Goal: Check status

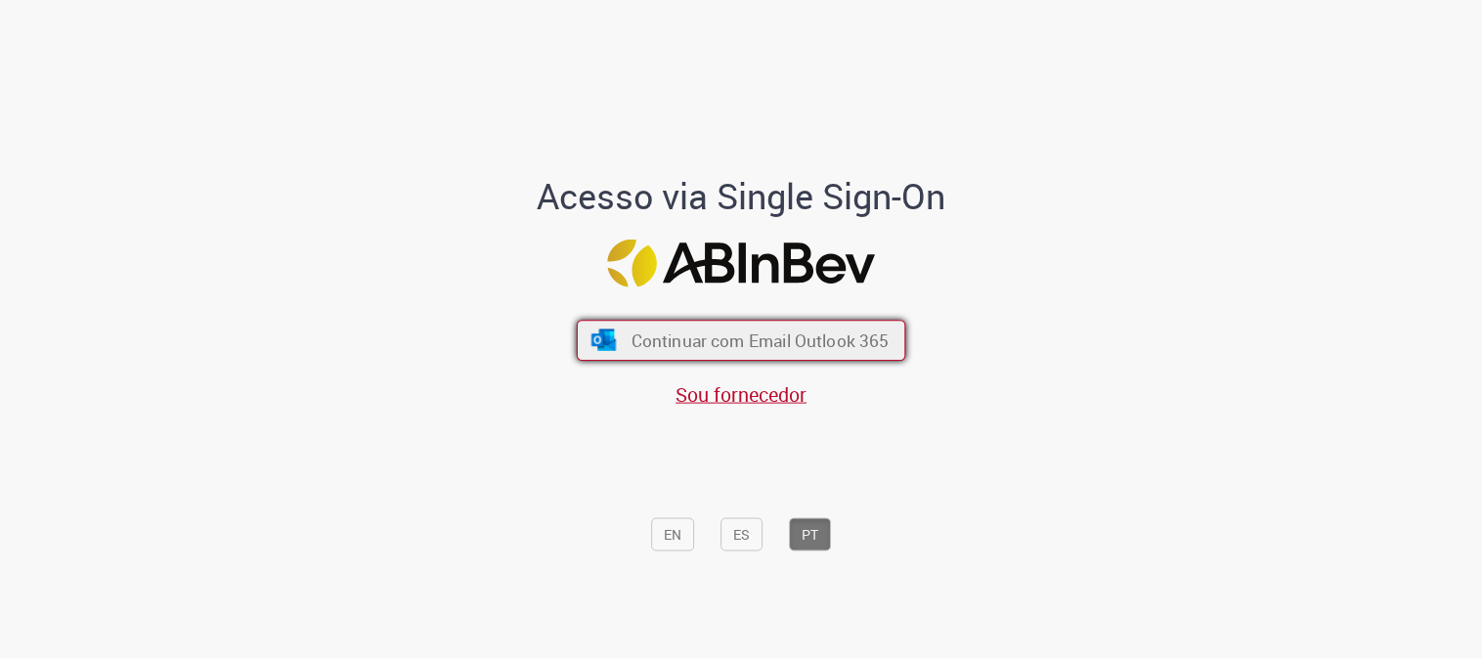
click at [753, 330] on span "Continuar com Email Outlook 365" at bounding box center [761, 341] width 258 height 22
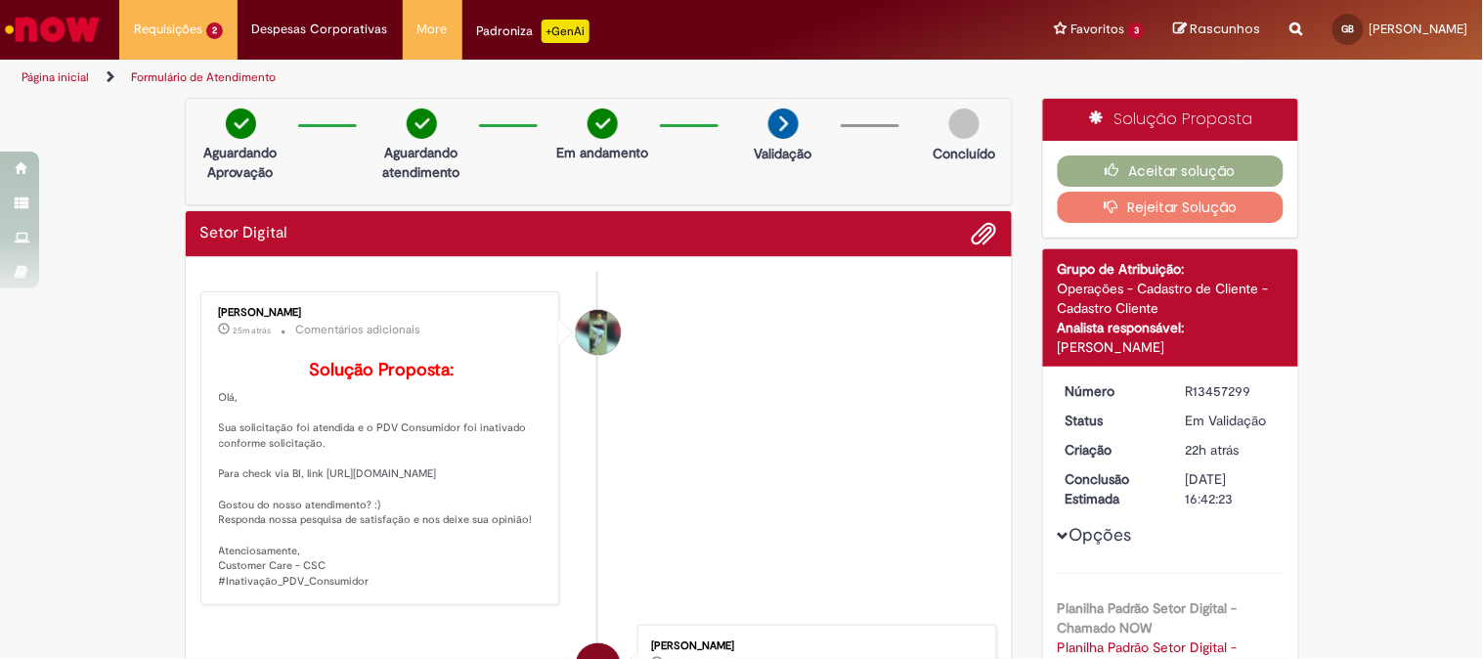
scroll to position [217, 0]
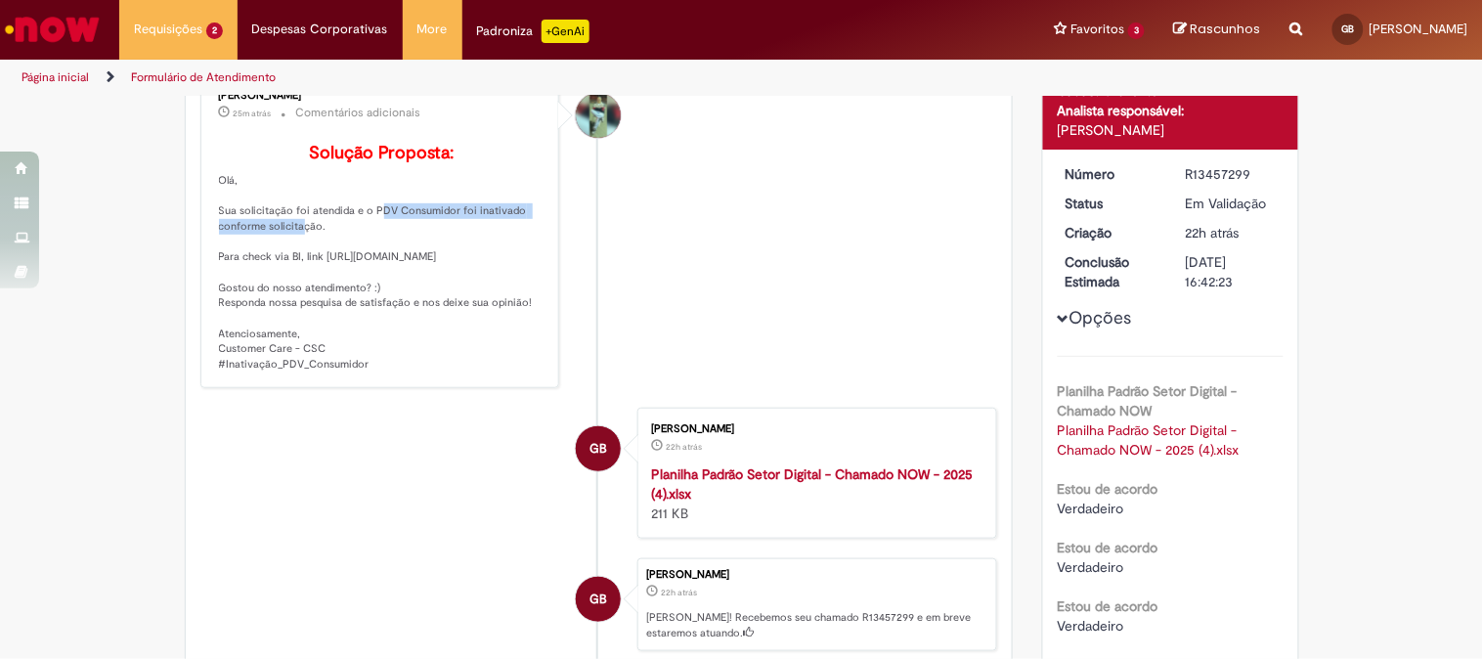
drag, startPoint x: 311, startPoint y: 248, endPoint x: 422, endPoint y: 287, distance: 118.1
click at [364, 246] on p "Solução Proposta: Olá, Sua solicitação foi atendida e o PDV Consumidor foi inat…" at bounding box center [382, 258] width 326 height 229
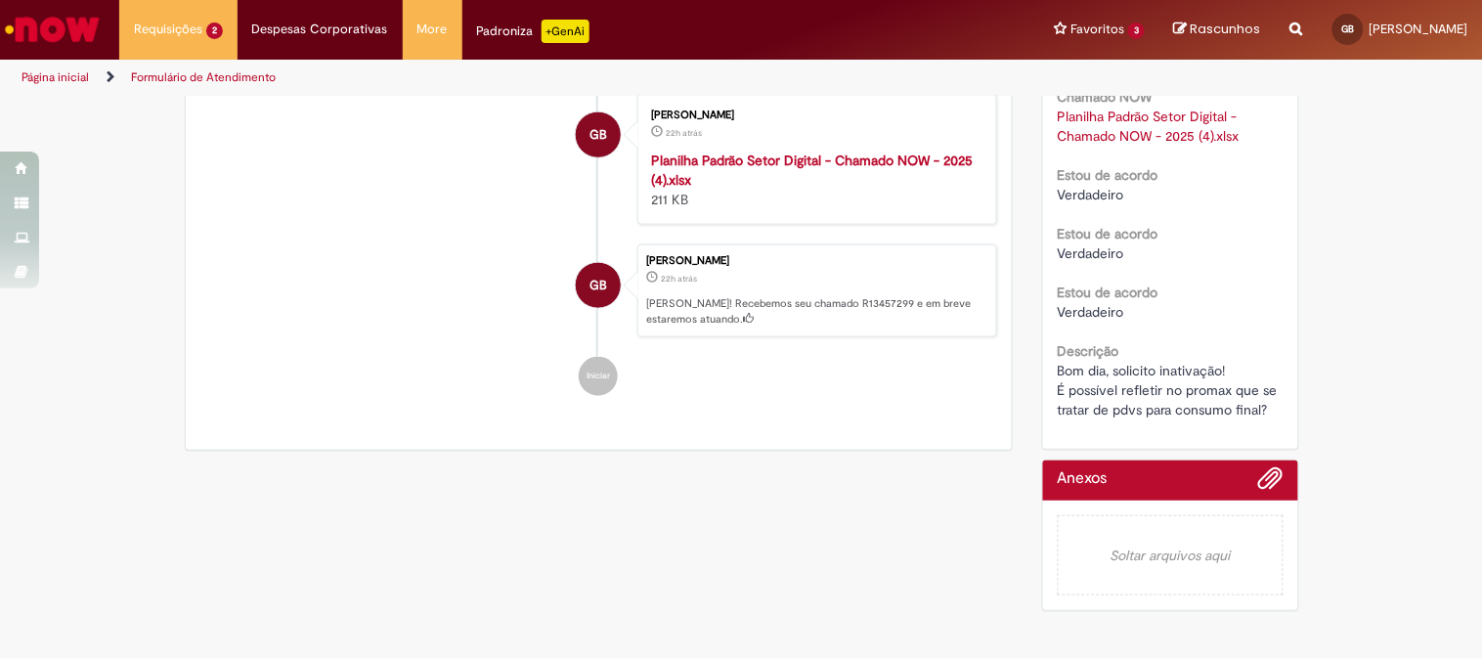
scroll to position [389, 0]
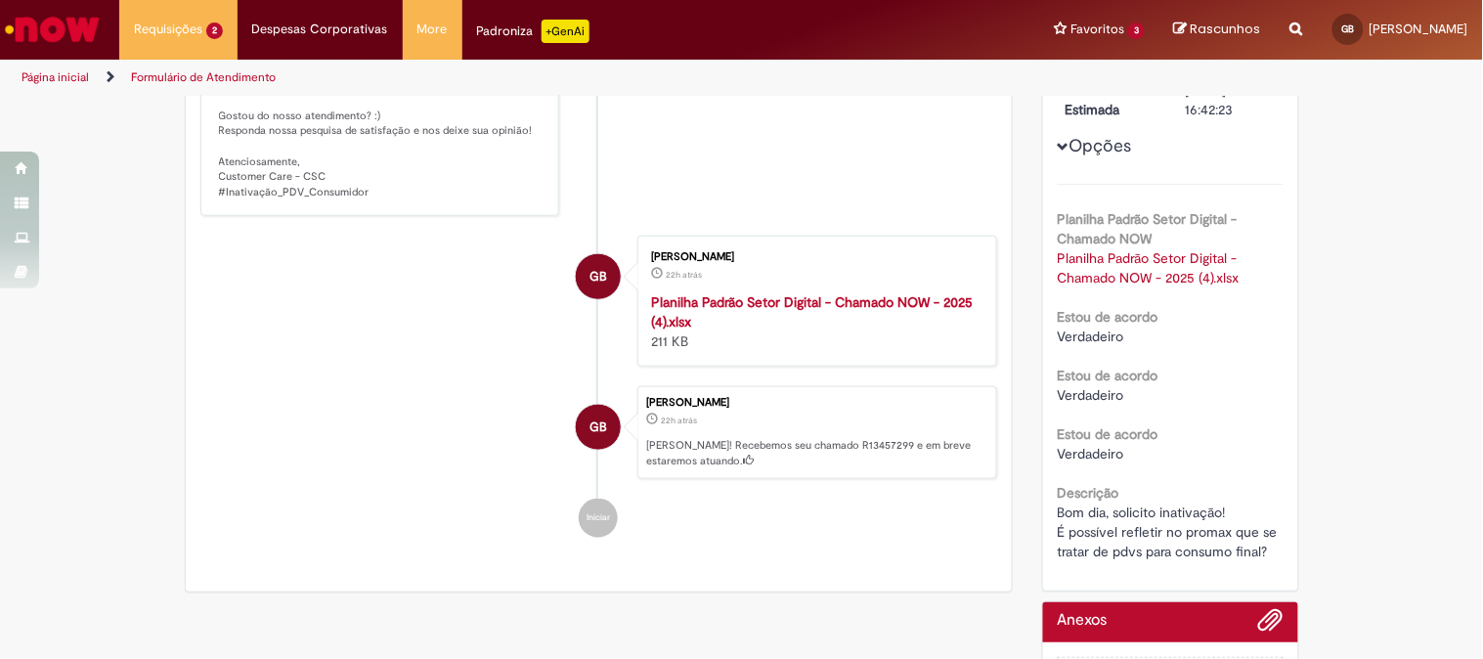
click at [653, 331] on strong "Planilha Padrão Setor Digital - Chamado NOW - 2025 (4).xlsx" at bounding box center [812, 311] width 322 height 37
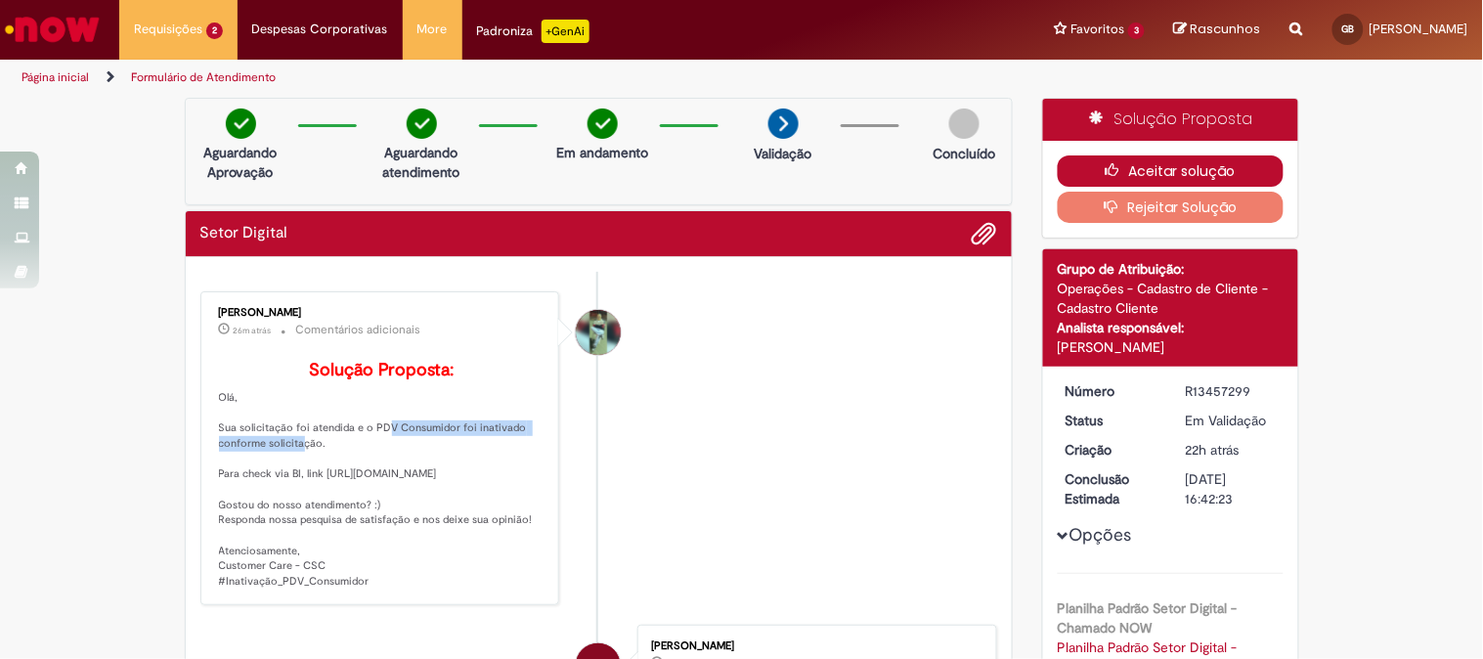
click at [1166, 167] on button "Aceitar solução" at bounding box center [1171, 170] width 226 height 31
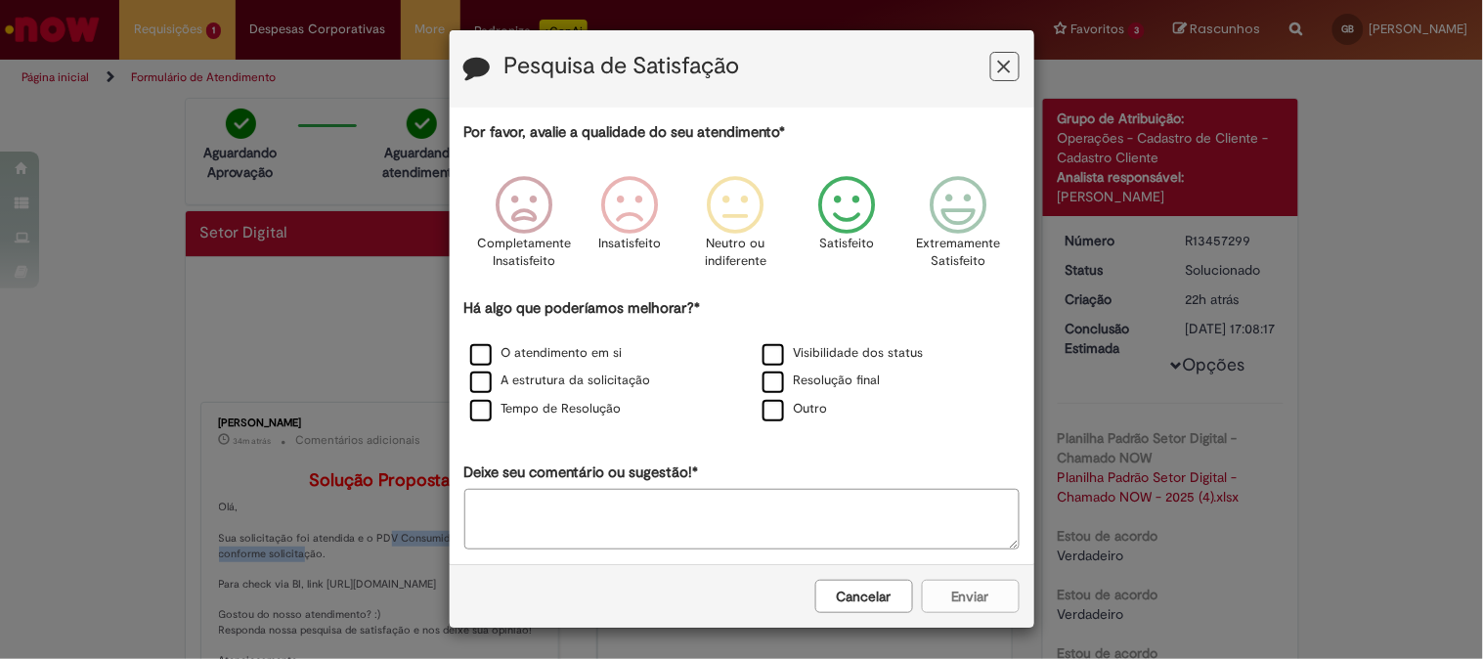
click at [852, 208] on icon "Feedback" at bounding box center [847, 205] width 73 height 59
click at [472, 390] on label "A estrutura da solicitação" at bounding box center [560, 381] width 181 height 19
click at [970, 591] on button "Enviar" at bounding box center [971, 596] width 98 height 33
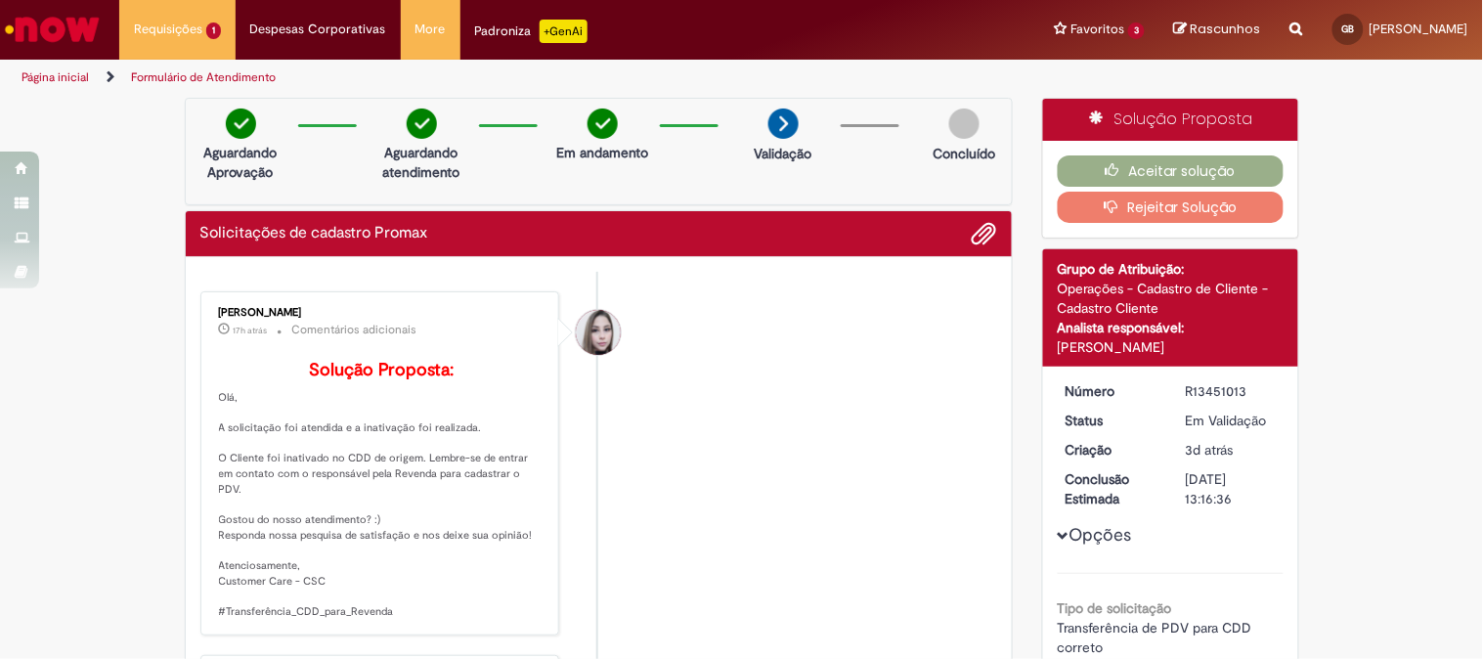
scroll to position [109, 0]
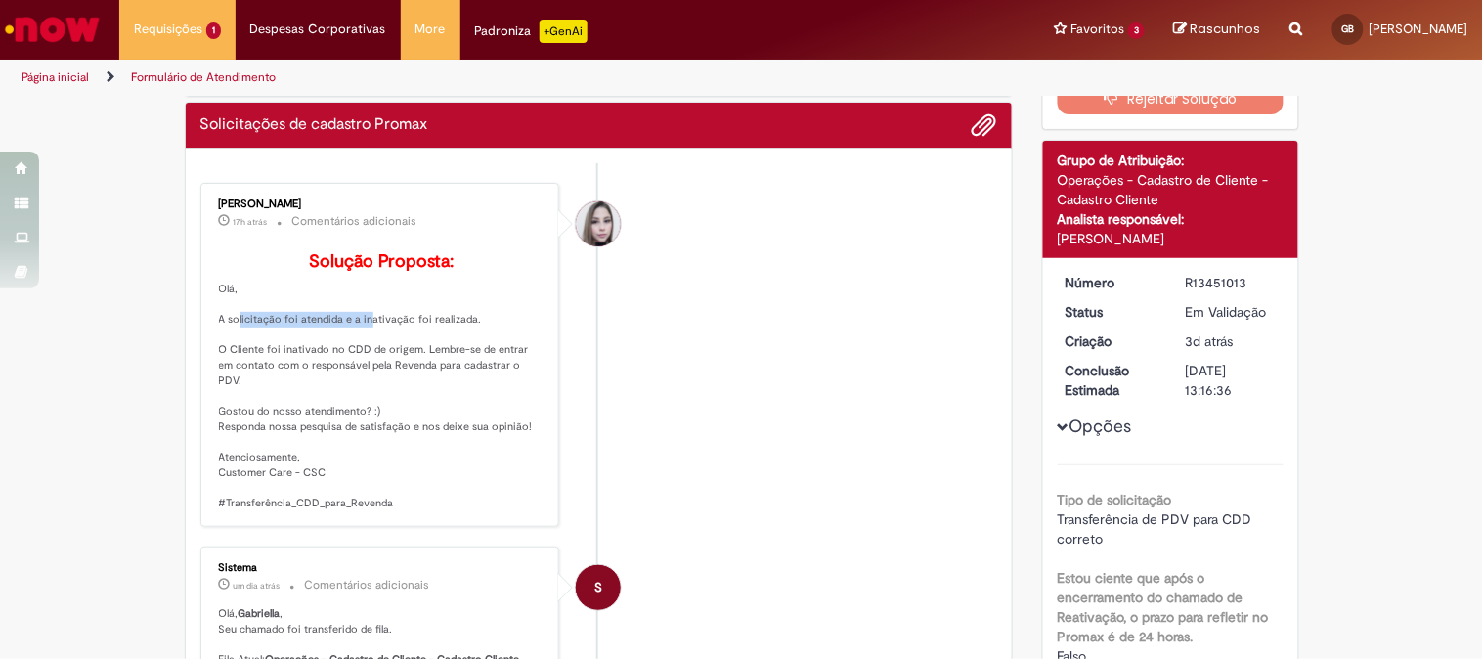
drag, startPoint x: 221, startPoint y: 352, endPoint x: 375, endPoint y: 373, distance: 155.9
click at [356, 352] on p "Solução Proposta: [GEOGRAPHIC_DATA], A solicitação foi atendida e a inativação …" at bounding box center [382, 381] width 326 height 259
click at [376, 386] on p "Solução Proposta: [GEOGRAPHIC_DATA], A solicitação foi atendida e a inativação …" at bounding box center [382, 381] width 326 height 259
click at [428, 397] on p "Solução Proposta: [GEOGRAPHIC_DATA], A solicitação foi atendida e a inativação …" at bounding box center [382, 381] width 326 height 259
drag, startPoint x: 269, startPoint y: 381, endPoint x: 387, endPoint y: 407, distance: 121.0
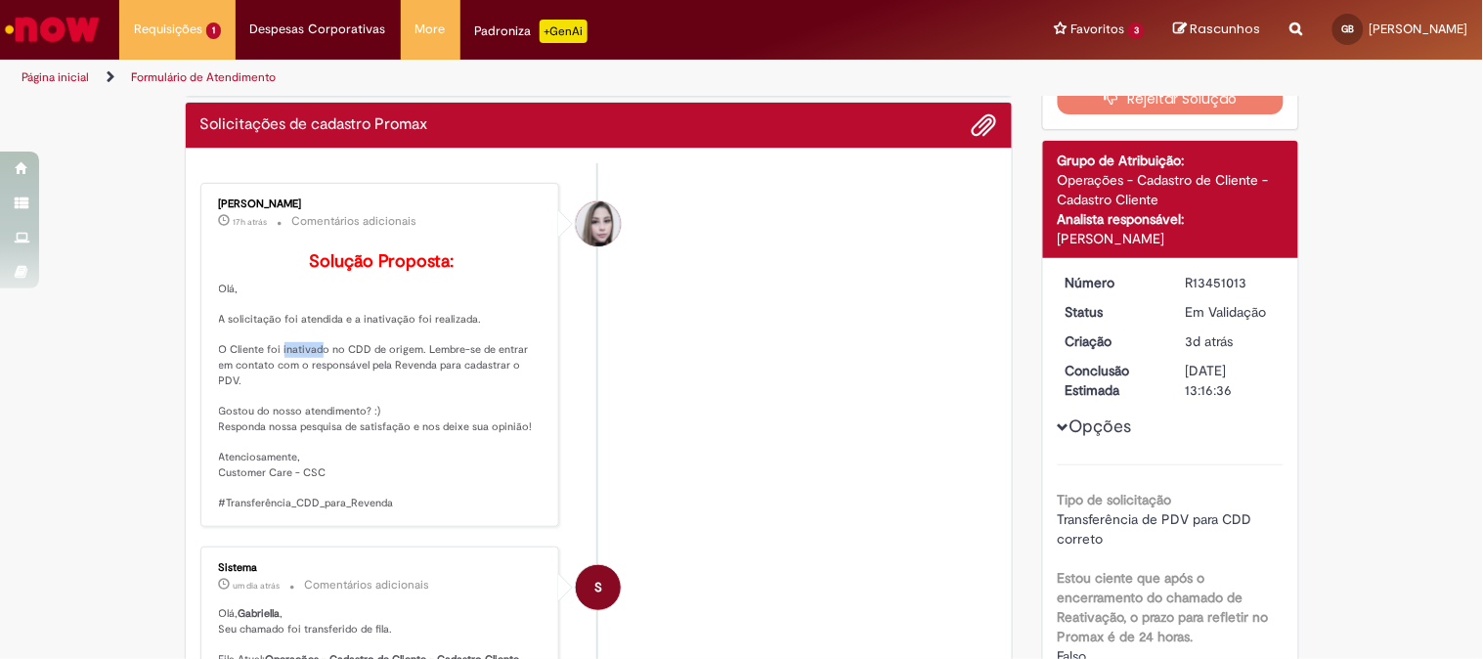
click at [350, 382] on p "Solução Proposta: [GEOGRAPHIC_DATA], A solicitação foi atendida e a inativação …" at bounding box center [382, 381] width 326 height 259
click at [391, 405] on p "Solução Proposta: [GEOGRAPHIC_DATA], A solicitação foi atendida e a inativação …" at bounding box center [382, 381] width 326 height 259
drag, startPoint x: 346, startPoint y: 391, endPoint x: 402, endPoint y: 398, distance: 56.2
click at [394, 391] on p "Solução Proposta: [GEOGRAPHIC_DATA], A solicitação foi atendida e a inativação …" at bounding box center [382, 381] width 326 height 259
click at [352, 377] on p "Solução Proposta: [GEOGRAPHIC_DATA], A solicitação foi atendida e a inativação …" at bounding box center [382, 381] width 326 height 259
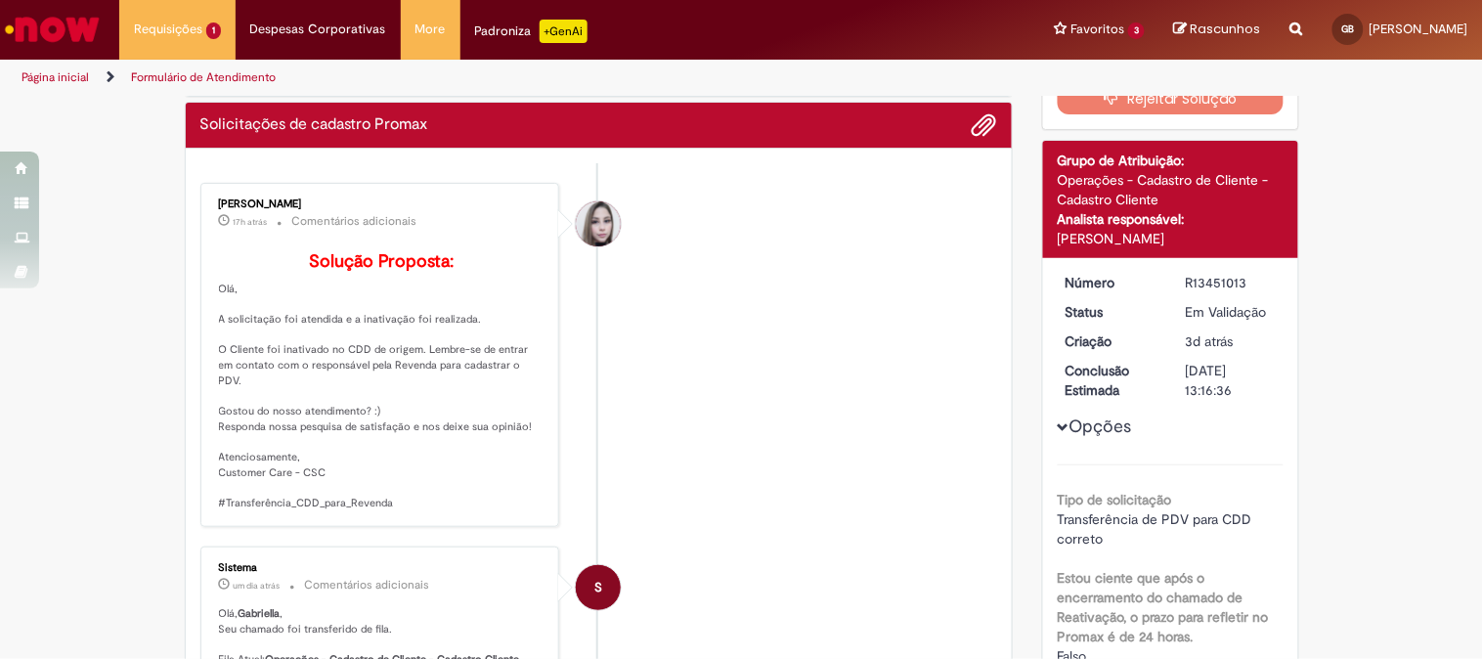
scroll to position [0, 0]
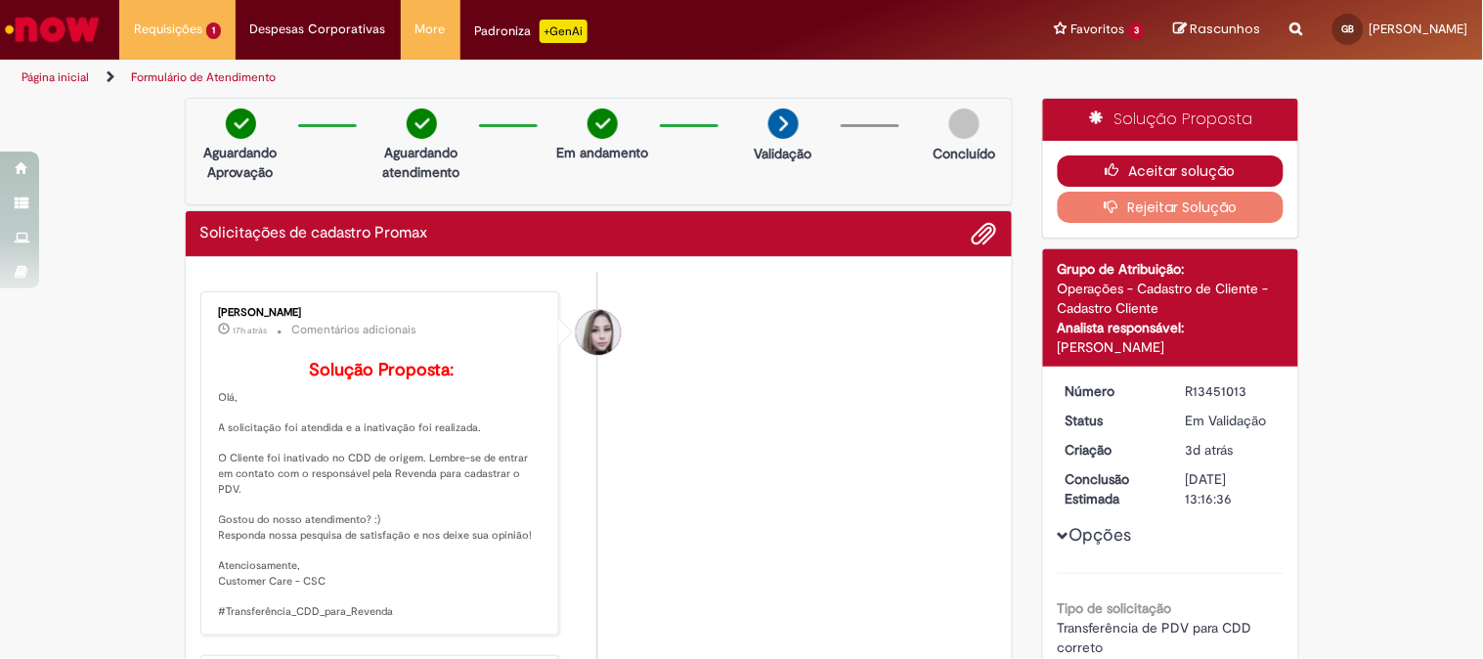
click at [1115, 173] on icon "button" at bounding box center [1117, 170] width 23 height 14
